Goal: Complete application form

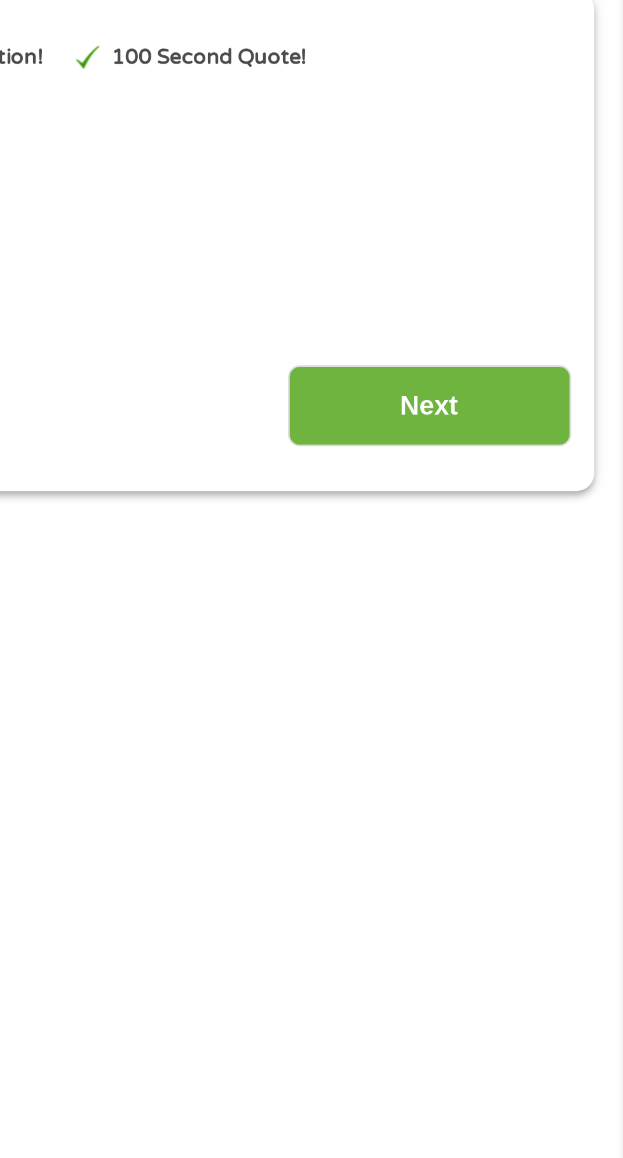
scroll to position [2, 0]
click at [562, 343] on input "Next" at bounding box center [548, 334] width 109 height 31
click at [563, 334] on input "Next" at bounding box center [548, 334] width 109 height 31
click at [560, 331] on input "Next" at bounding box center [548, 334] width 109 height 31
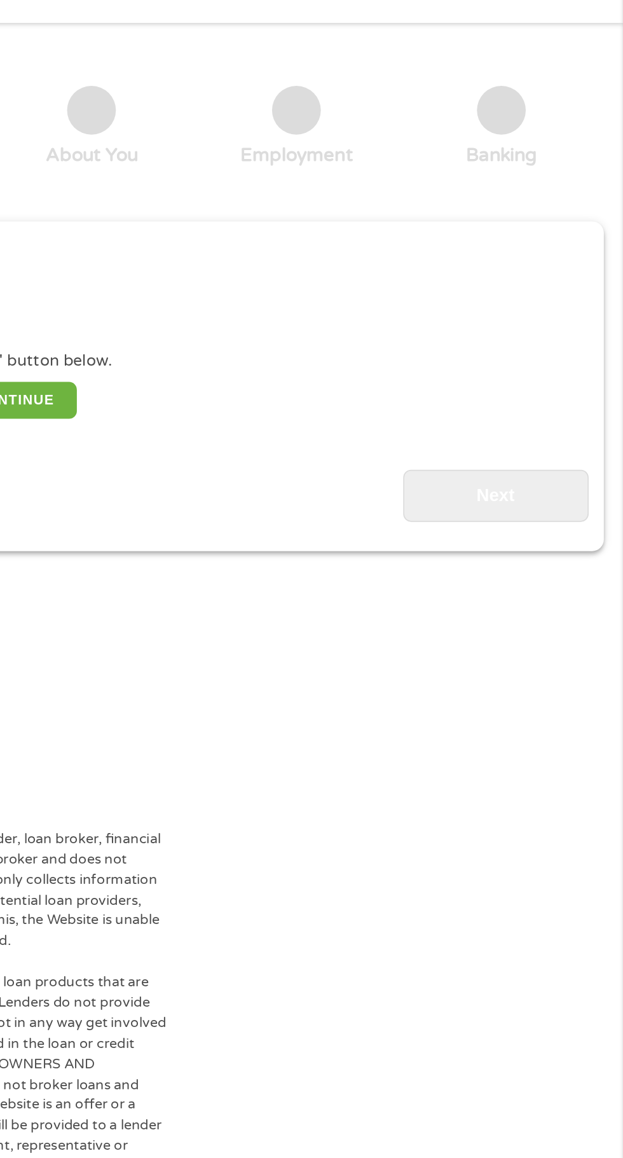
scroll to position [0, 0]
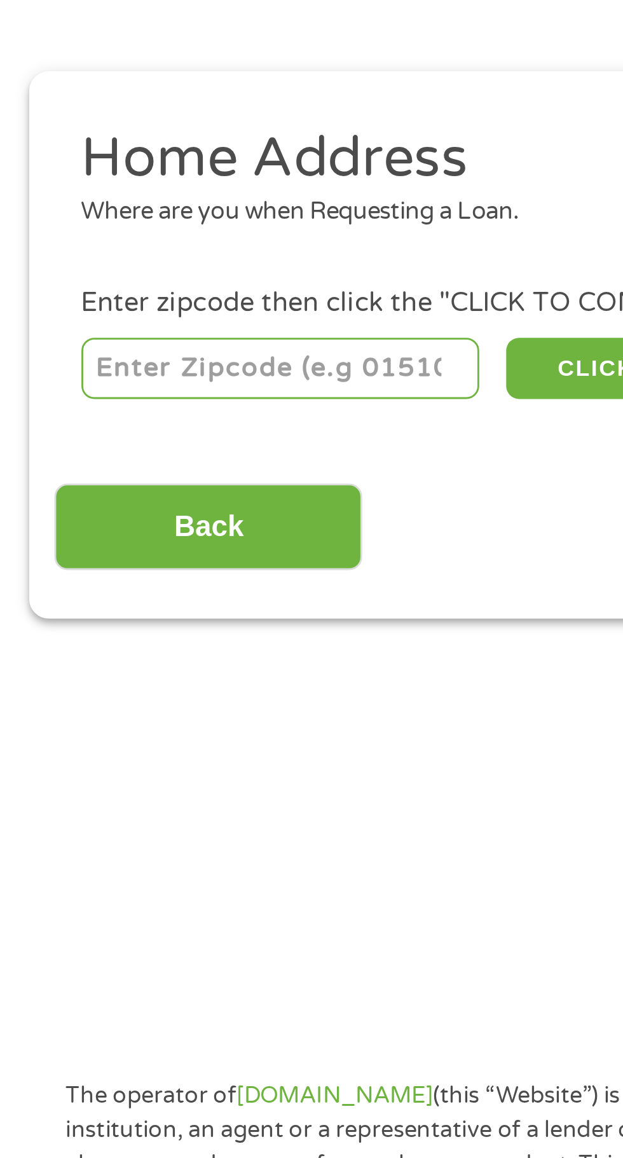
click at [128, 284] on input "number" at bounding box center [100, 282] width 141 height 22
type input "63118"
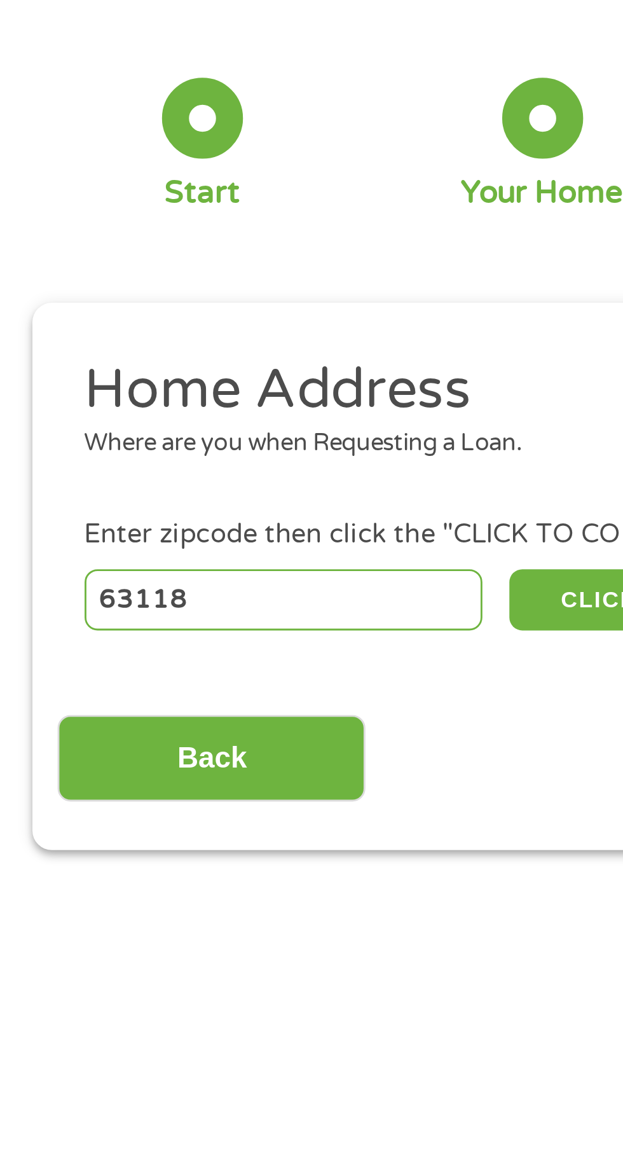
click at [131, 242] on li "Home Address Where are you when Requesting a Loan." at bounding box center [306, 219] width 573 height 48
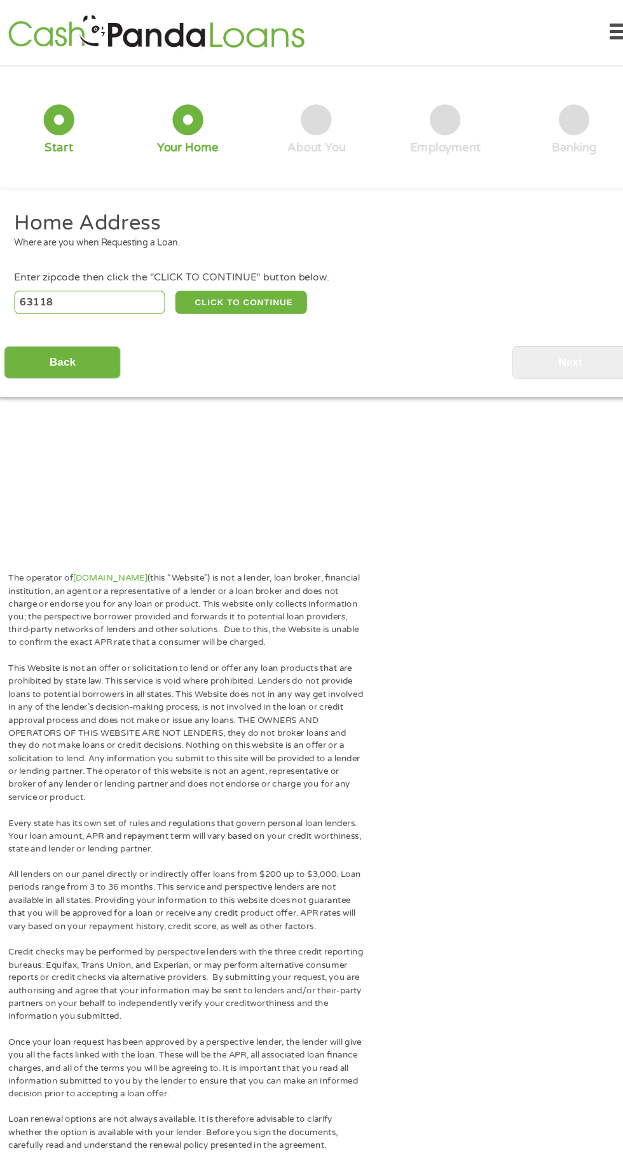
click at [316, 359] on div "This field is hidden when viewing the form gclid EAIaIQobChMIl5K0tJPMjwMVfUH_AR…" at bounding box center [311, 273] width 600 height 193
click at [280, 276] on button "CLICK TO CONTINUE" at bounding box center [241, 282] width 123 height 22
type input "63118"
type input "Saint Louis"
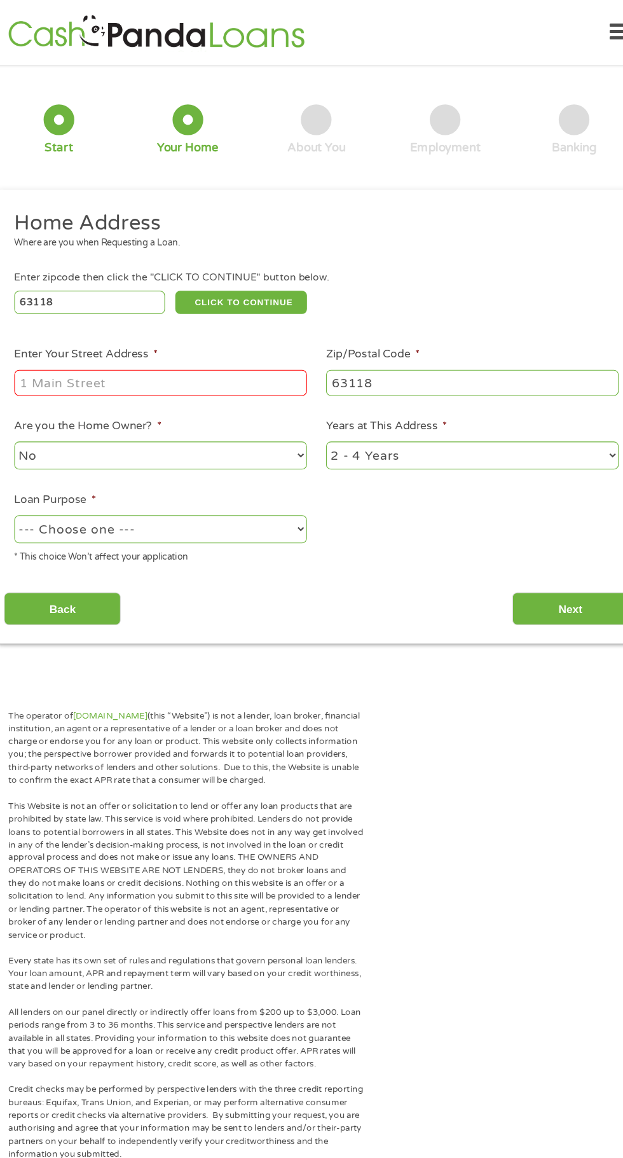
click at [182, 357] on input "Enter Your Street Address *" at bounding box center [166, 357] width 273 height 24
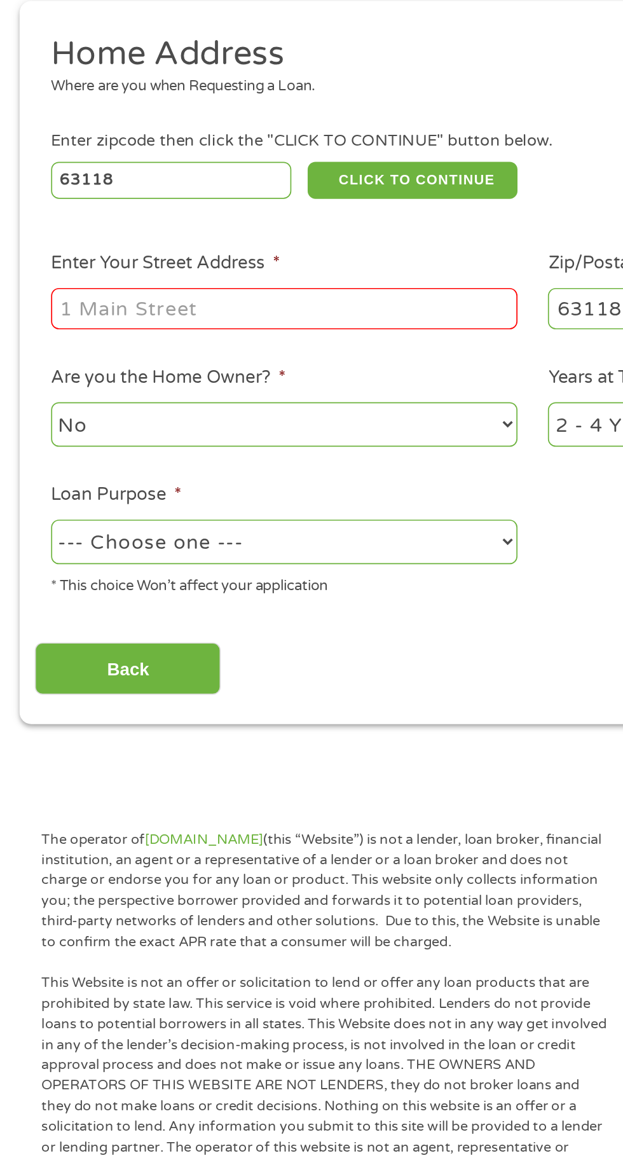
type input "[STREET_ADDRESS][PERSON_NAME]"
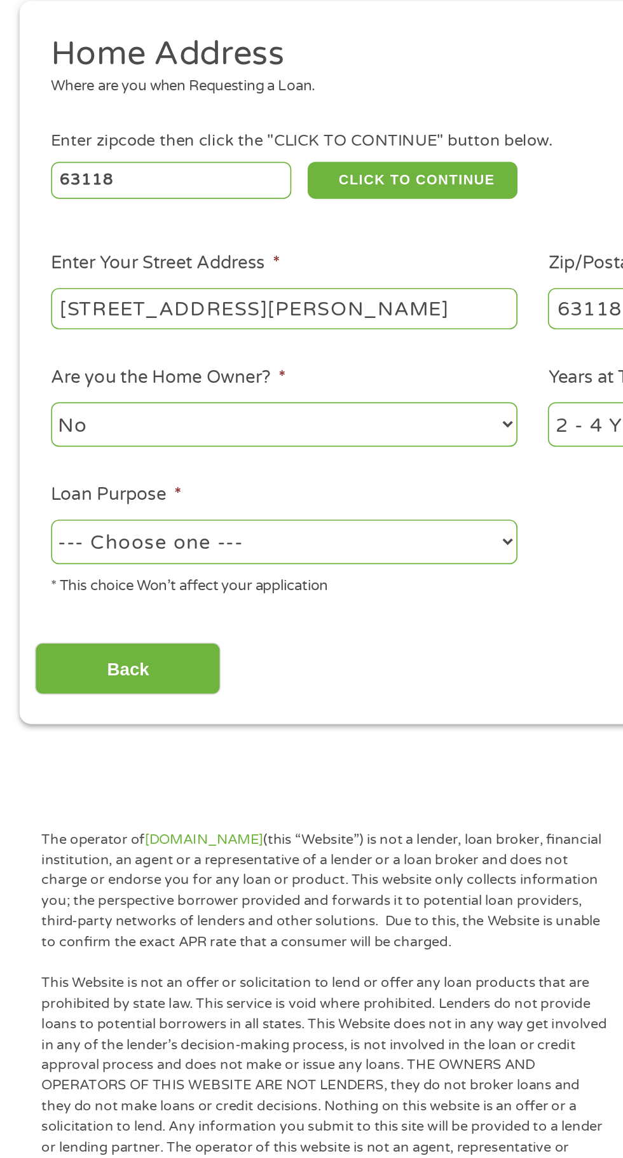
click at [237, 427] on select "No Yes" at bounding box center [166, 424] width 273 height 26
select select "yes"
click at [30, 413] on select "No Yes" at bounding box center [166, 424] width 273 height 26
click at [244, 502] on select "--- Choose one --- Pay Bills Debt Consolidation Home Improvement Major Purchase…" at bounding box center [166, 493] width 273 height 26
select select "other"
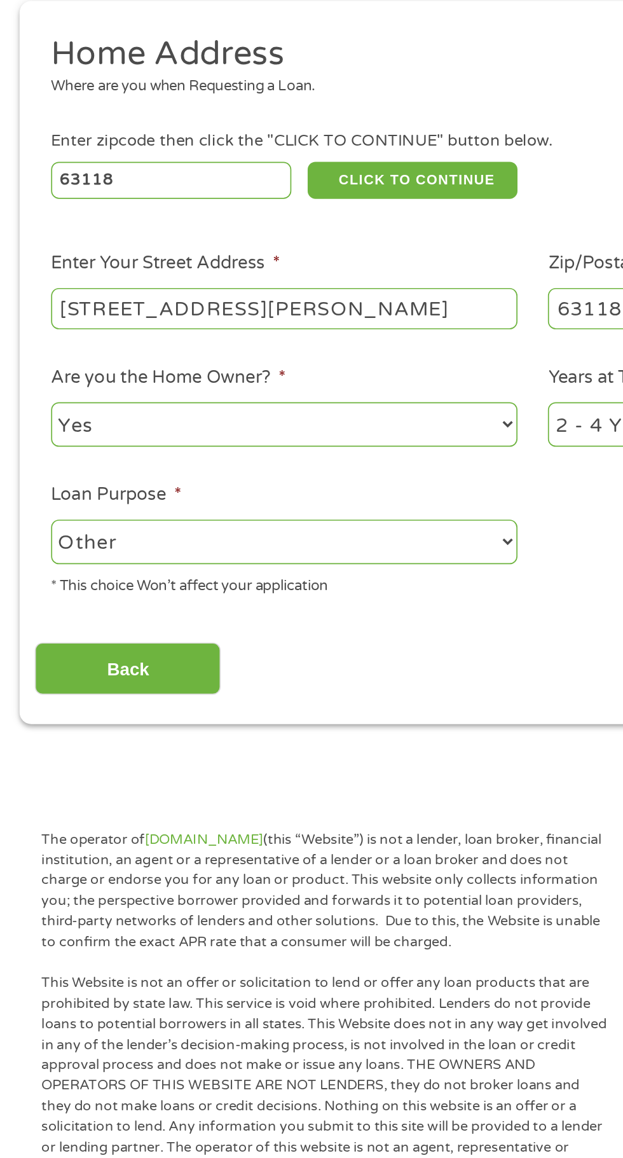
click at [30, 481] on select "--- Choose one --- Pay Bills Debt Consolidation Home Improvement Major Purchase…" at bounding box center [166, 493] width 273 height 26
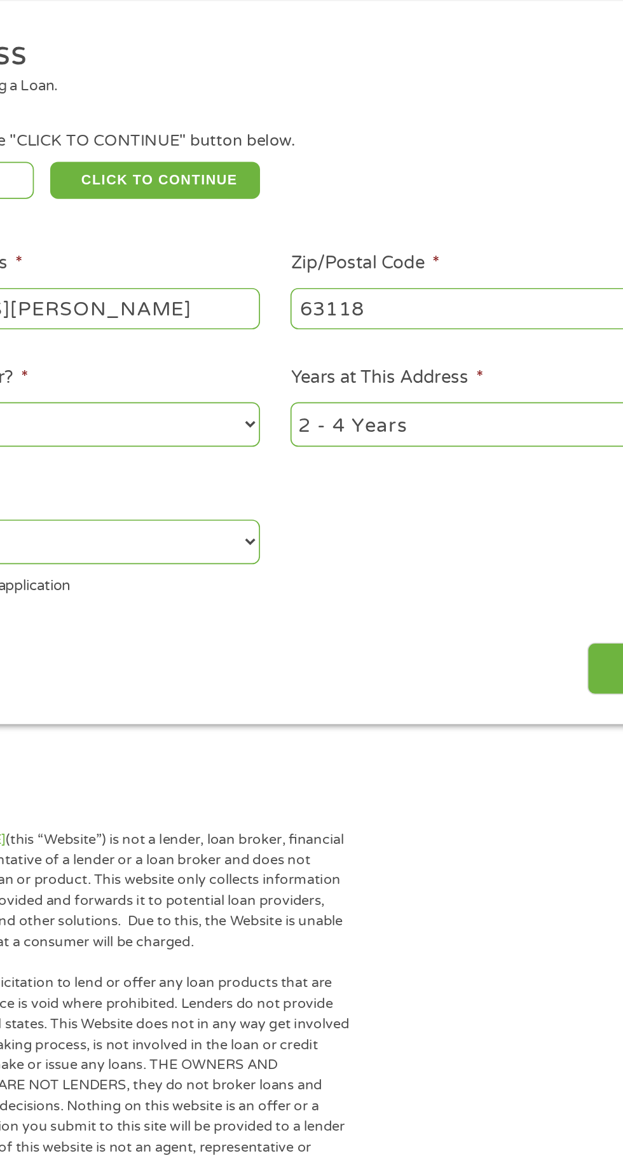
click at [446, 417] on select "1 Year or less 1 - 2 Years 2 - 4 Years Over 4 Years" at bounding box center [456, 424] width 273 height 26
select select "60months"
click at [320, 413] on select "1 Year or less 1 - 2 Years 2 - 4 Years Over 4 Years" at bounding box center [456, 424] width 273 height 26
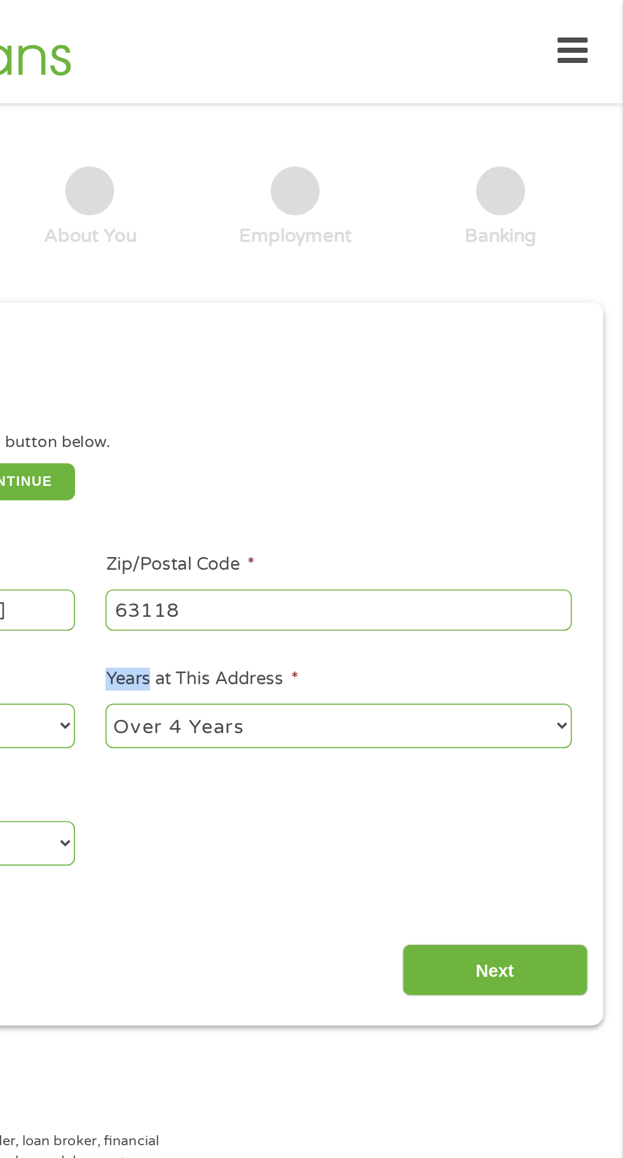
click at [582, 575] on input "Next" at bounding box center [548, 567] width 109 height 31
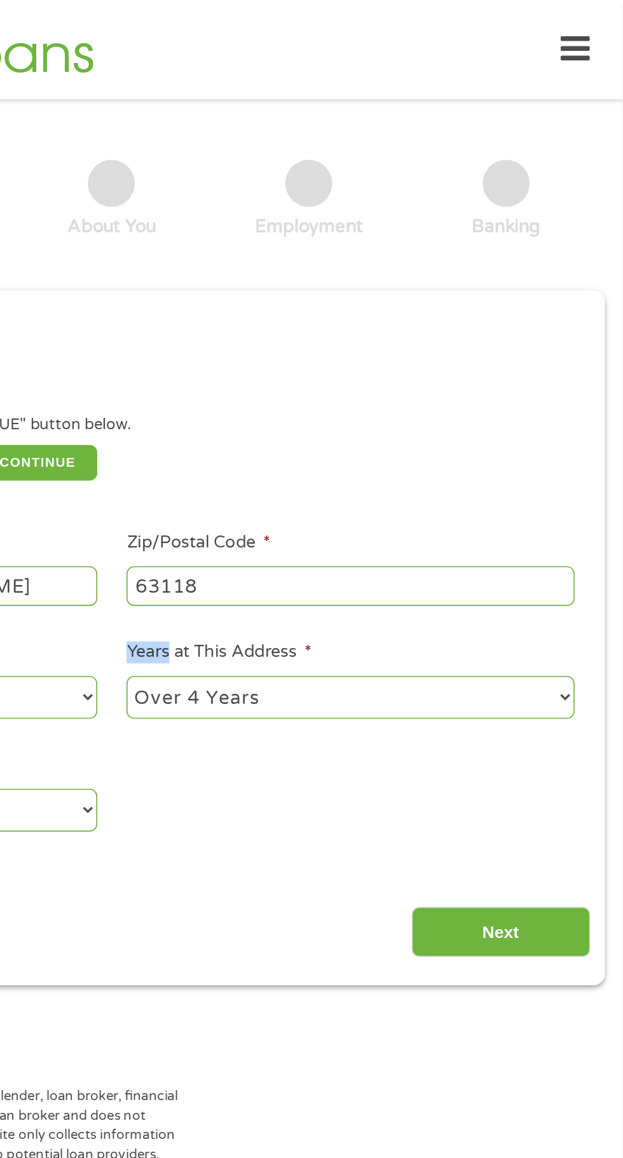
click at [581, 579] on input "Next" at bounding box center [548, 567] width 109 height 31
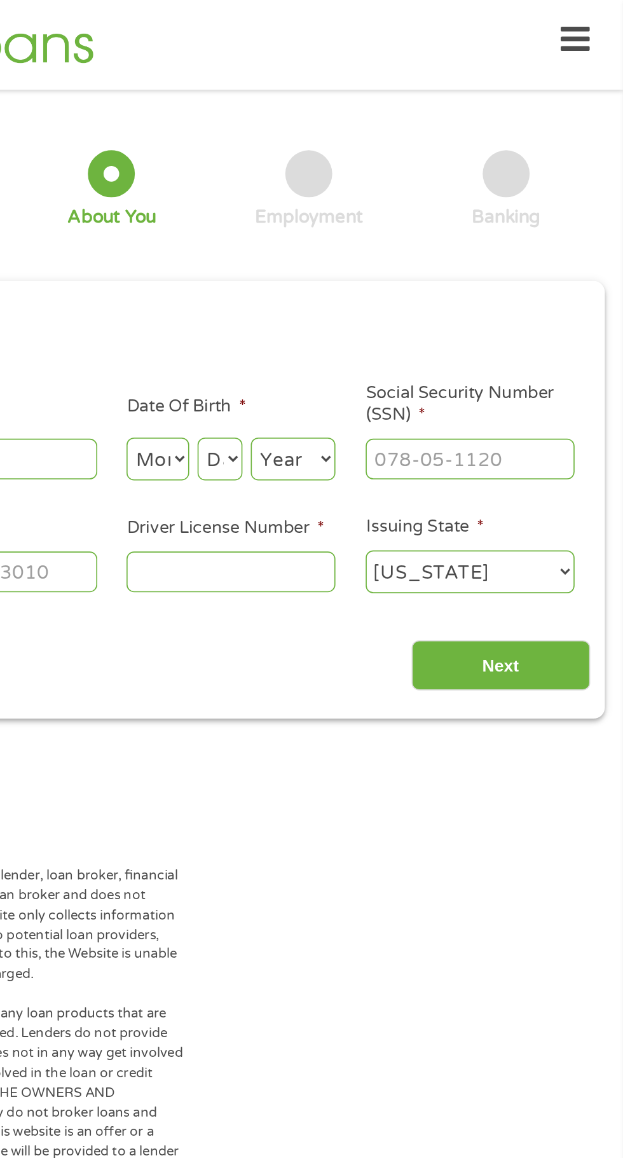
scroll to position [6, 0]
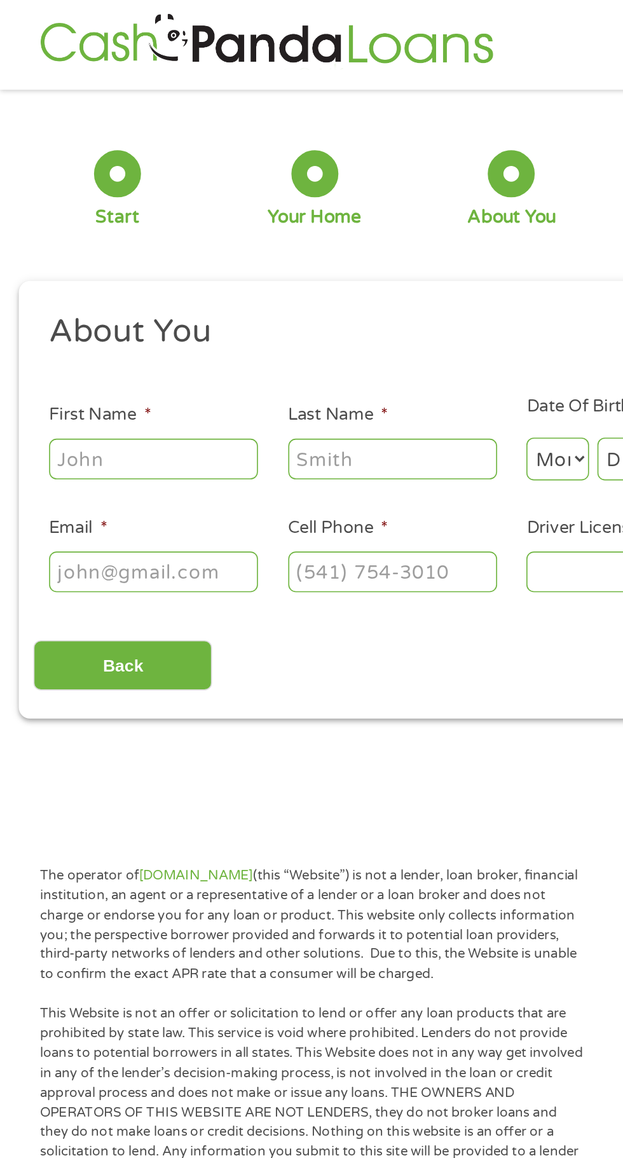
click at [322, 535] on p "The operator of [DOMAIN_NAME] (this “Website”) is not a lender, loan broker, fi…" at bounding box center [189, 563] width 331 height 72
click at [93, 283] on input "First Name *" at bounding box center [93, 279] width 127 height 24
type input "[PERSON_NAME]"
type input "[PHONE_NUMBER]"
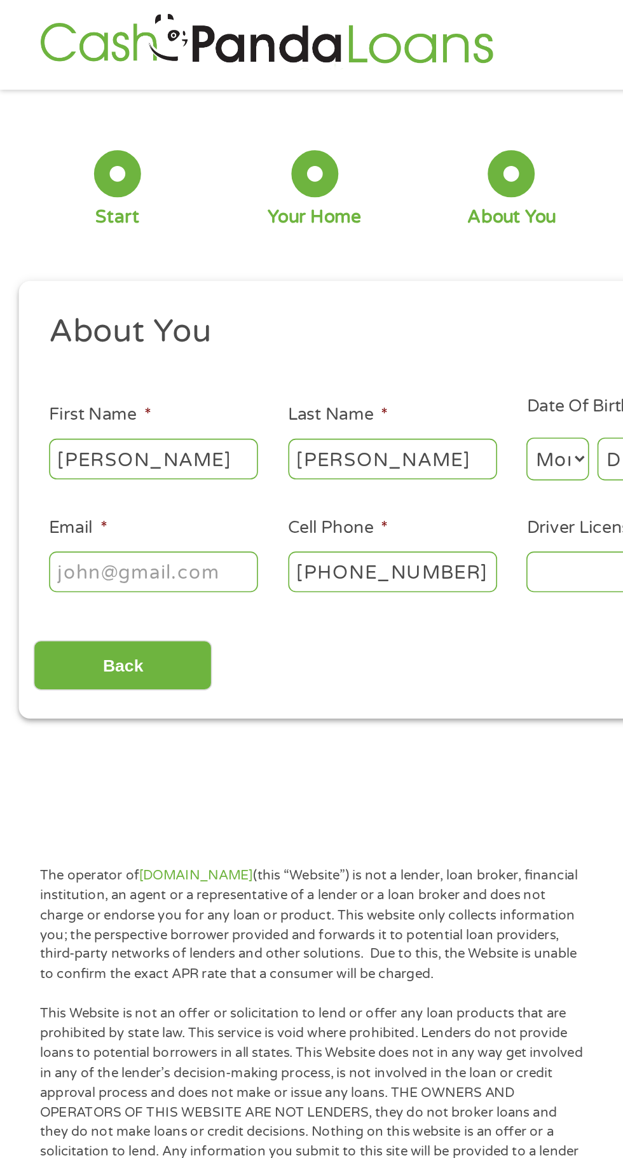
click at [90, 354] on input "Email *" at bounding box center [93, 348] width 127 height 24
type input "[EMAIL_ADDRESS][DOMAIN_NAME]"
type input "[PHONE_NUMBER]"
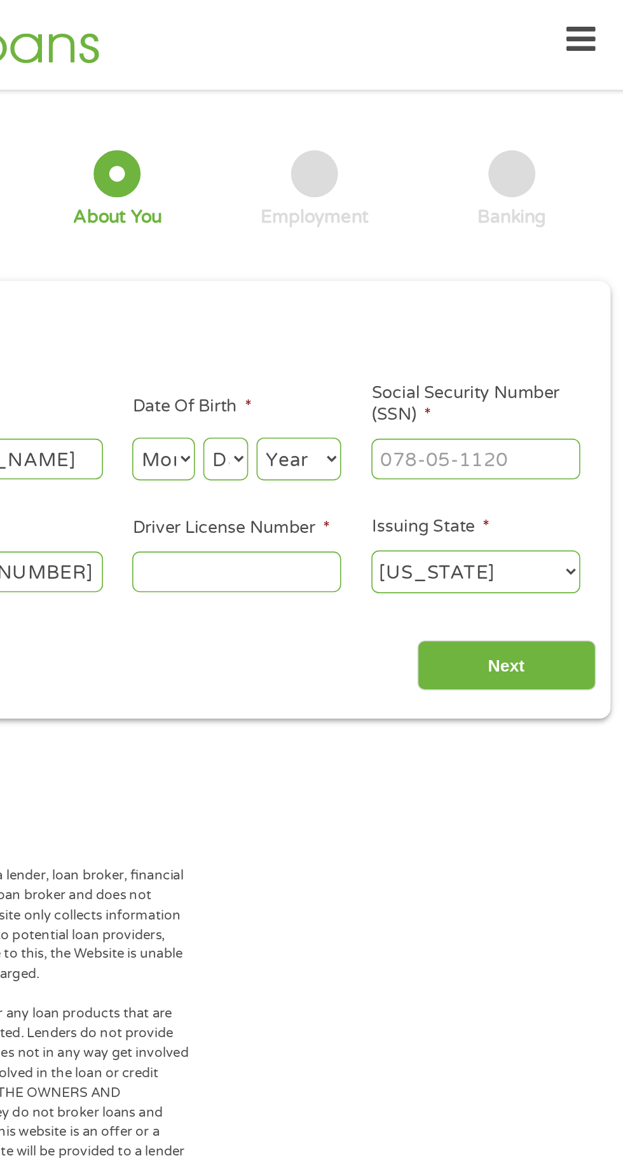
scroll to position [0, 0]
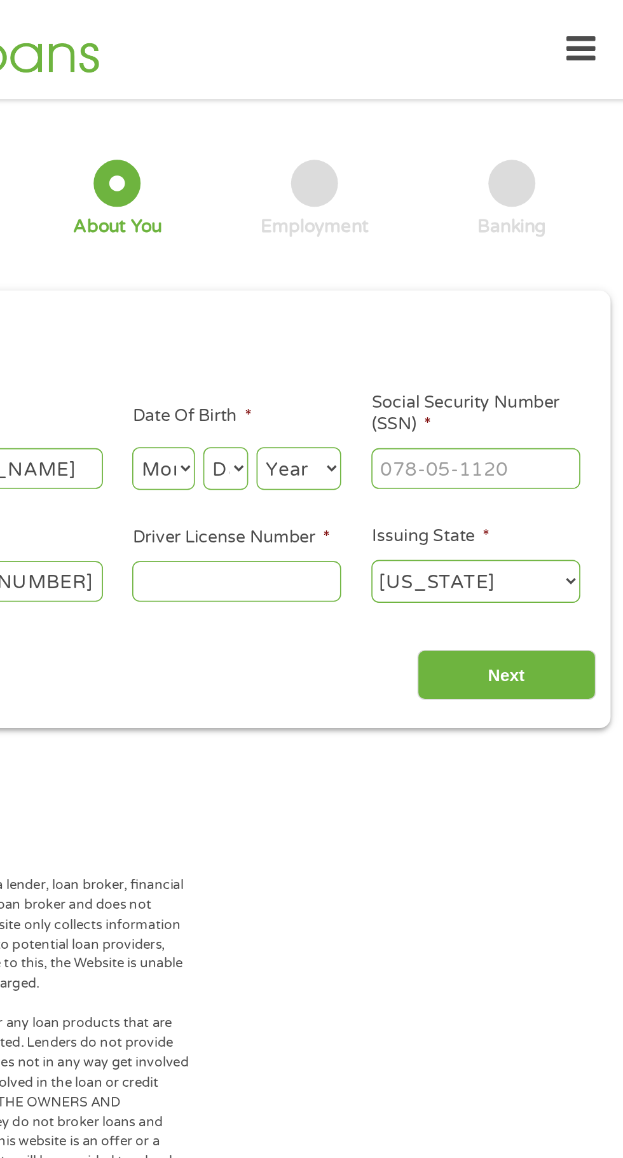
click at [417, 361] on input "Driver License Number *" at bounding box center [383, 353] width 127 height 24
click at [556, 284] on input "Social Security Number (SSN) *" at bounding box center [529, 285] width 127 height 24
type input "496-80-7132"
click at [410, 359] on input "Driver License Number *" at bounding box center [383, 353] width 127 height 24
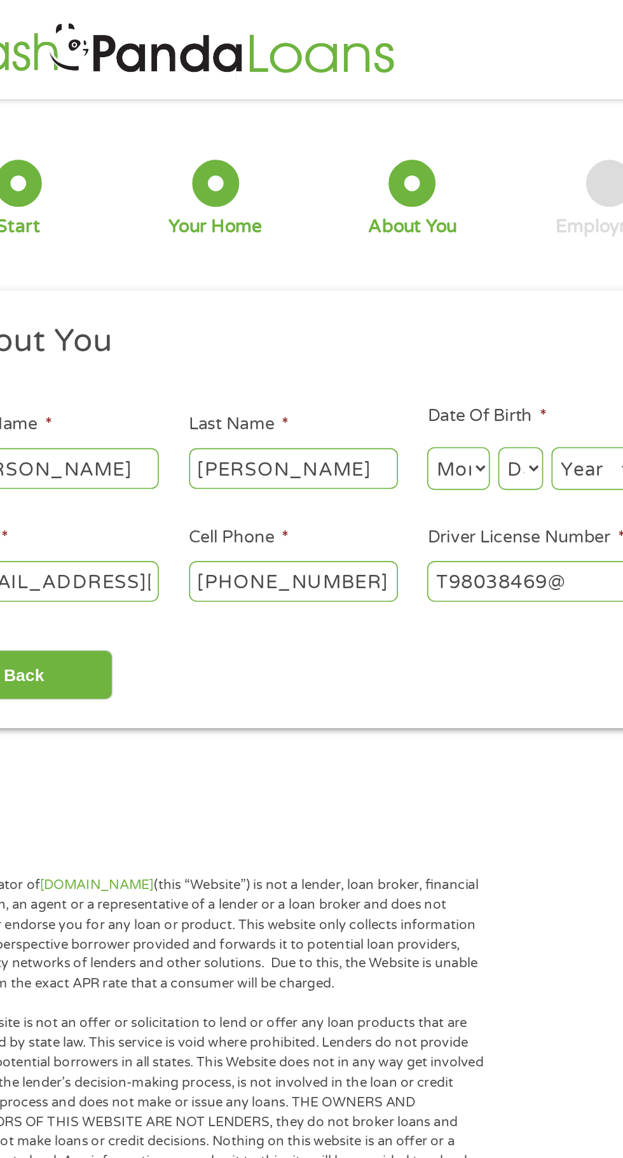
click at [420, 361] on input "T98038469@" at bounding box center [383, 353] width 127 height 24
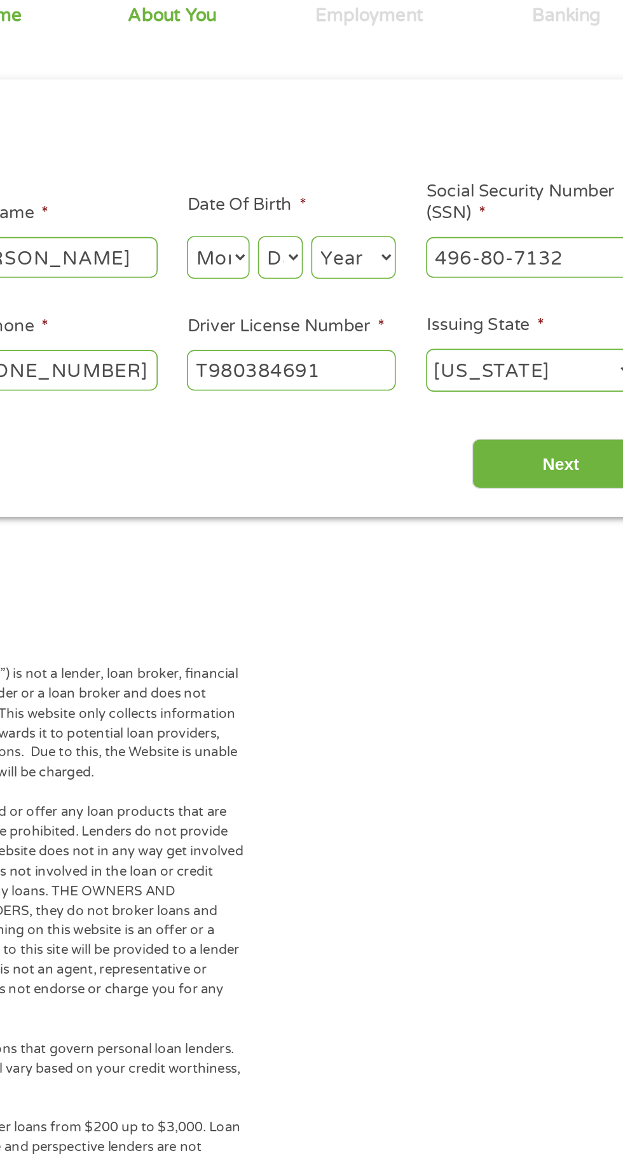
type input "T980384691"
click at [563, 411] on input "Next" at bounding box center [548, 410] width 109 height 31
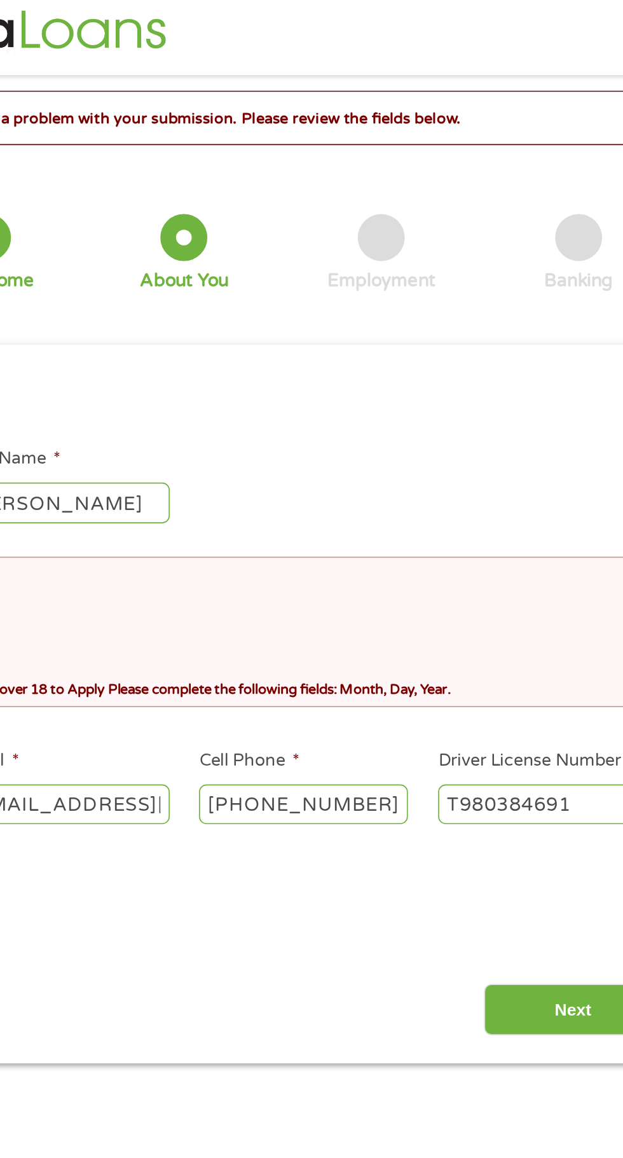
scroll to position [6, 0]
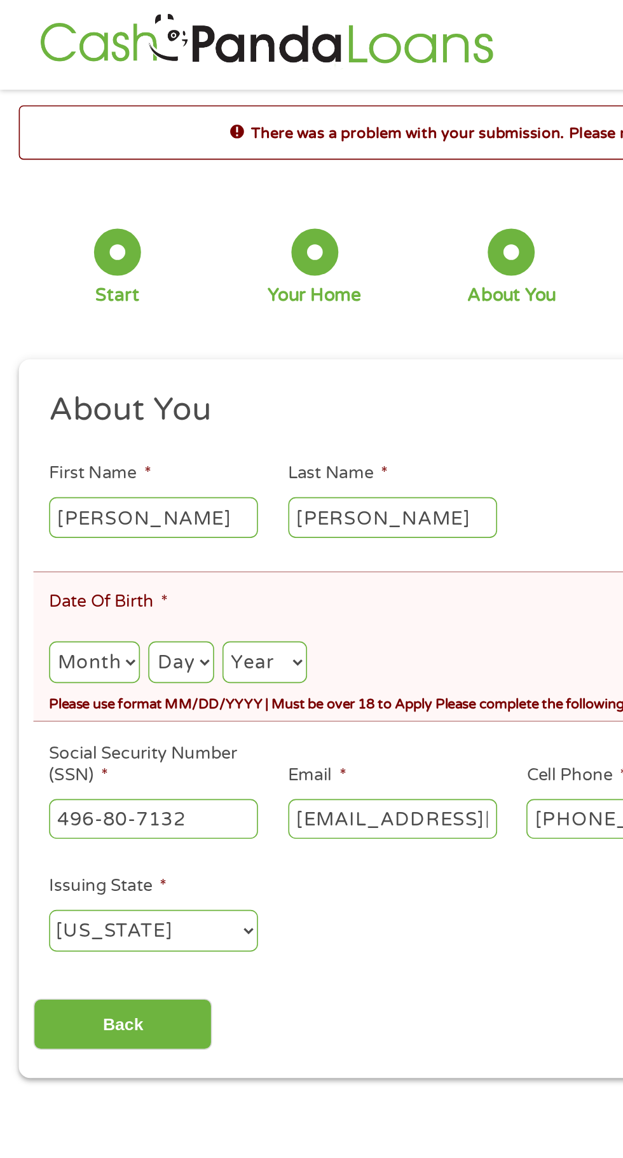
click at [61, 412] on select "Month 1 2 3 4 5 6 7 8 9 10 11 12" at bounding box center [57, 403] width 55 height 26
select select "7"
click at [30, 391] on select "Month 1 2 3 4 5 6 7 8 9 10 11 12" at bounding box center [57, 403] width 55 height 26
click at [97, 412] on select "Day 1 2 3 4 5 6 7 8 9 10 11 12 13 14 15 16 17 18 19 20 21 22 23 24 25 26 27 28 …" at bounding box center [109, 403] width 39 height 26
select select "16"
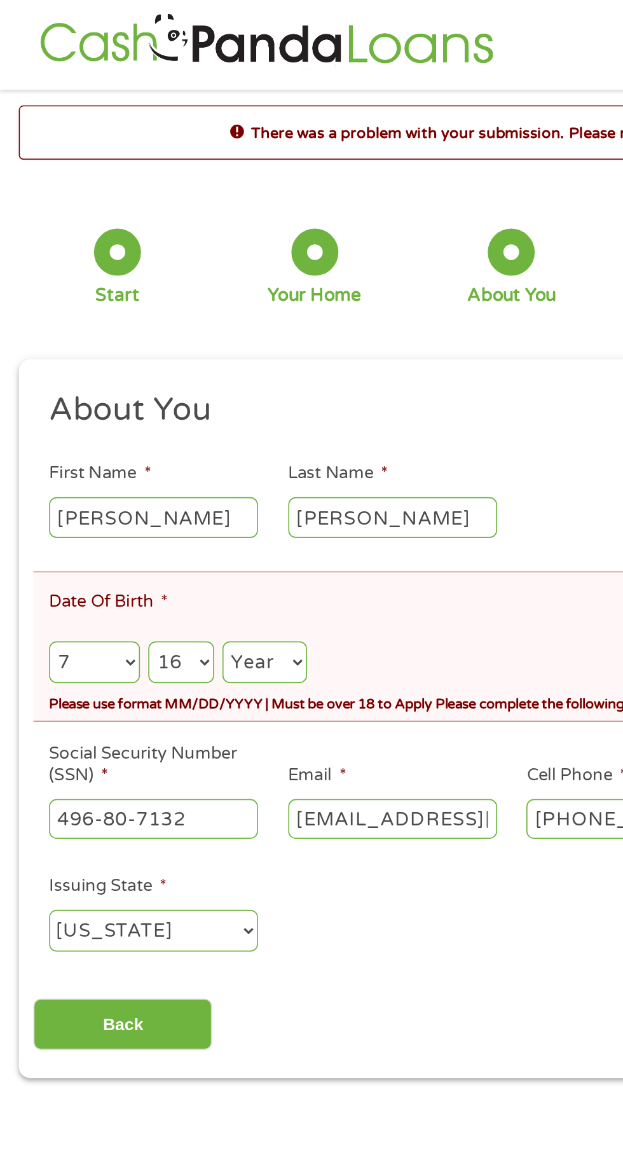
click at [91, 391] on select "Day 1 2 3 4 5 6 7 8 9 10 11 12 13 14 15 16 17 18 19 20 21 22 23 24 25 26 27 28 …" at bounding box center [109, 403] width 39 height 26
click at [153, 408] on select "Year [DATE] 2006 2005 2004 2003 2002 2001 2000 1999 1998 1997 1996 1995 1994 19…" at bounding box center [160, 403] width 51 height 26
select select "1978"
click at [137, 391] on select "Year [DATE] 2006 2005 2004 2003 2002 2001 2000 1999 1998 1997 1996 1995 1994 19…" at bounding box center [160, 403] width 51 height 26
click at [75, 636] on input "Back" at bounding box center [74, 623] width 109 height 31
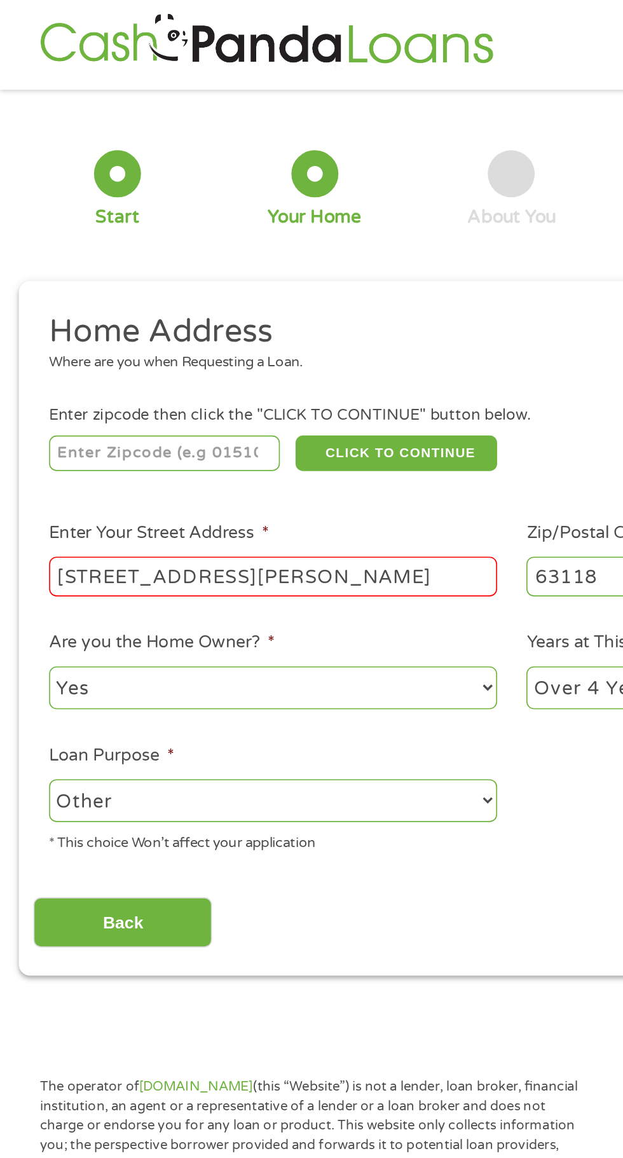
scroll to position [5, 5]
click at [219, 357] on input "[STREET_ADDRESS][PERSON_NAME]" at bounding box center [166, 351] width 273 height 24
type input "63136"
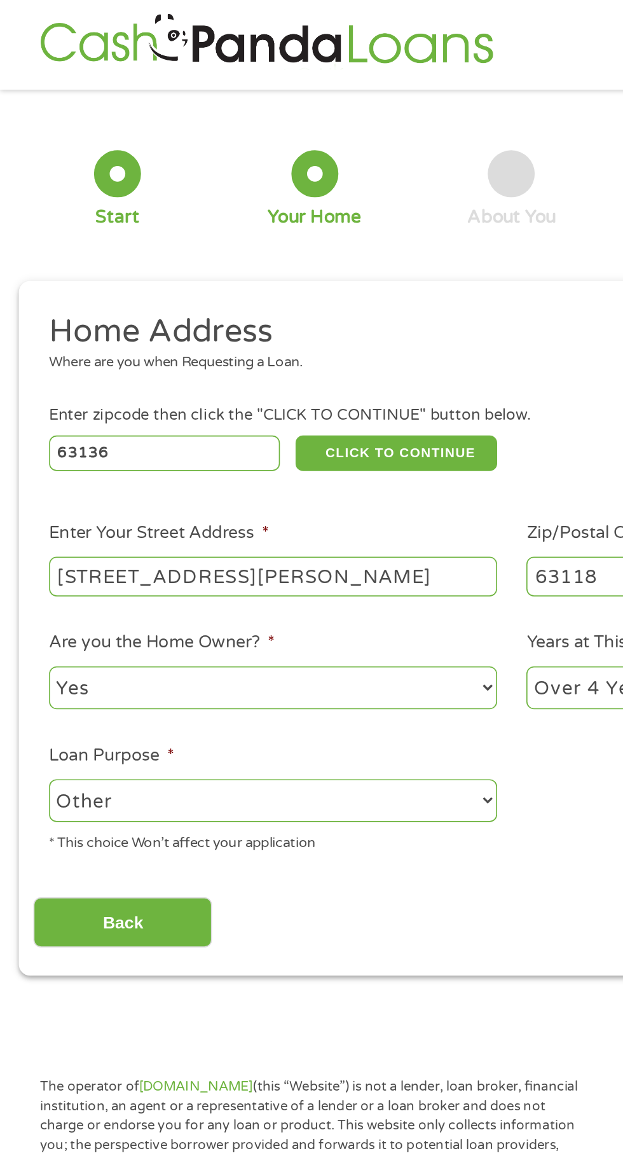
click at [223, 357] on input "[STREET_ADDRESS][PERSON_NAME]" at bounding box center [166, 351] width 273 height 24
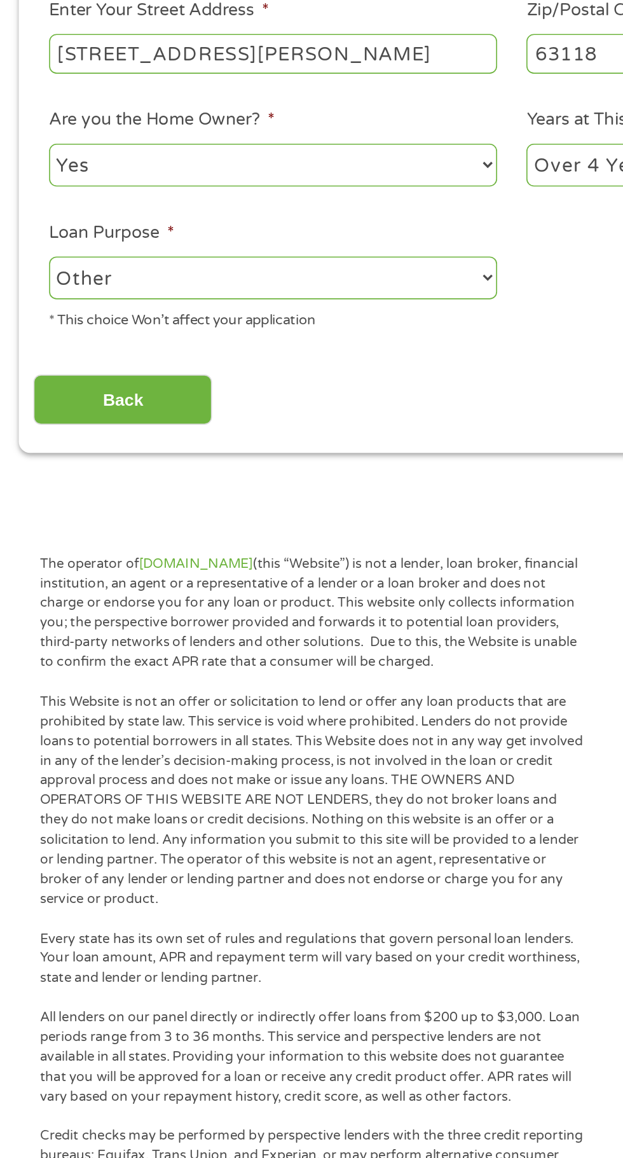
scroll to position [6, 0]
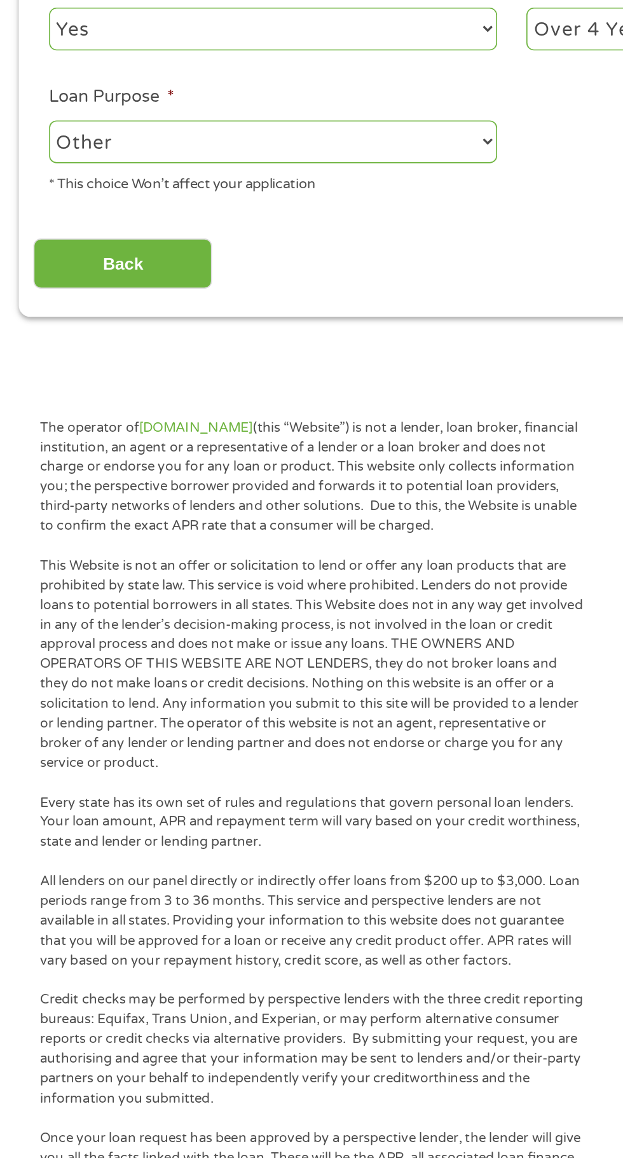
type input "[STREET_ADDRESS][PERSON_NAME]"
click at [95, 568] on input "Back" at bounding box center [74, 561] width 109 height 31
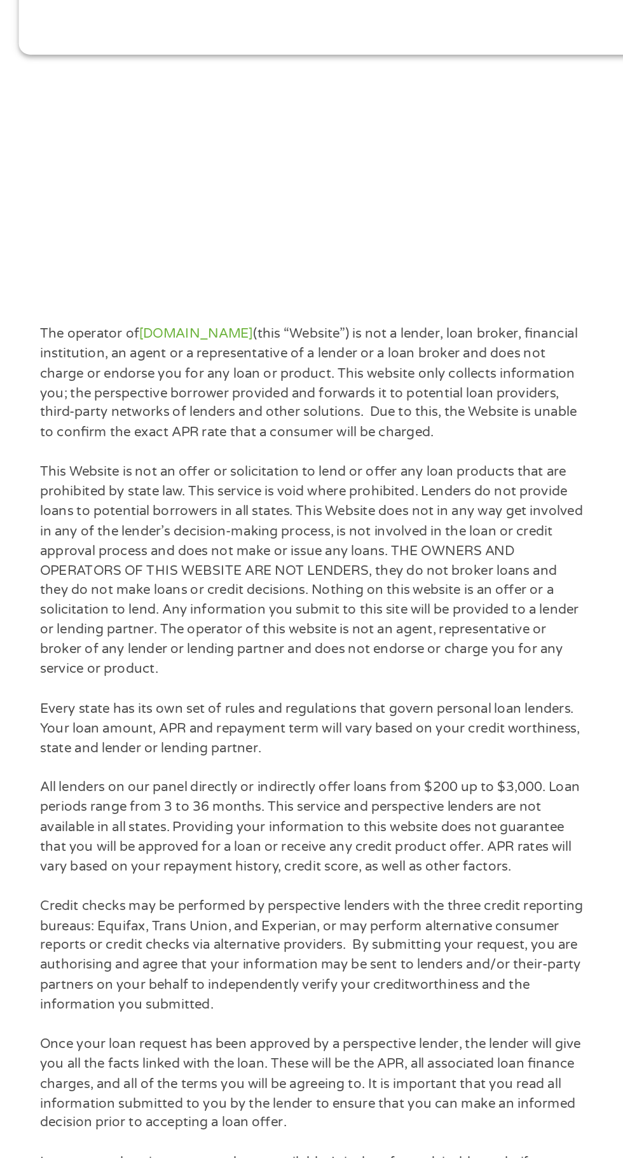
scroll to position [0, 0]
